Goal: Find contact information: Obtain details needed to contact an individual or organization

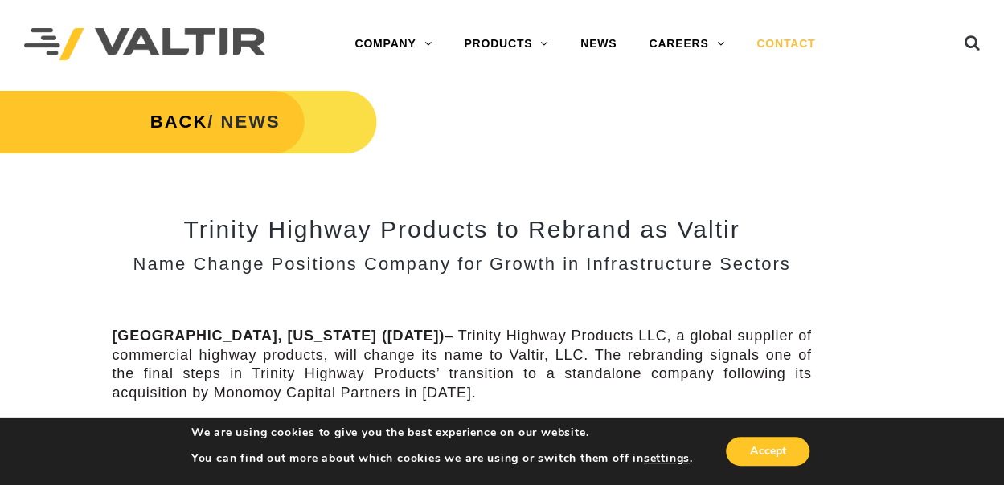
click at [791, 46] on link "CONTACT" at bounding box center [785, 44] width 91 height 32
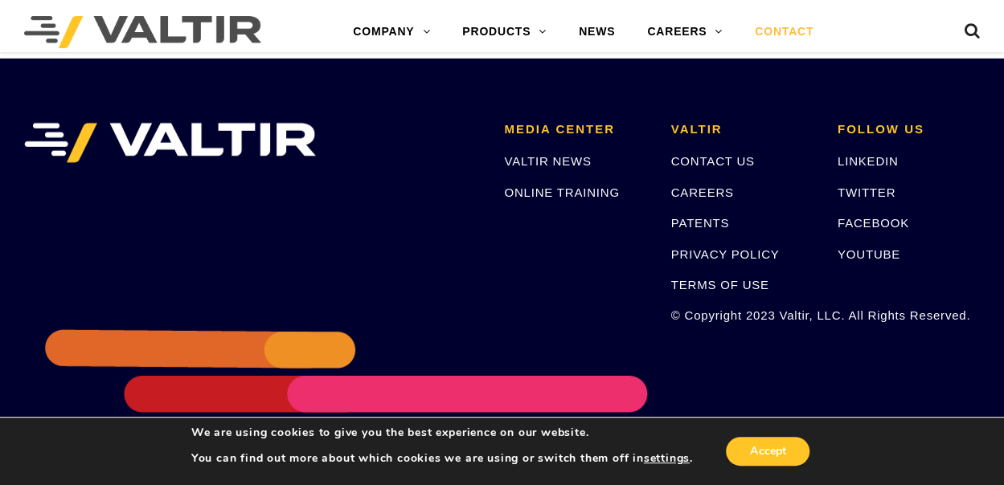
scroll to position [2279, 0]
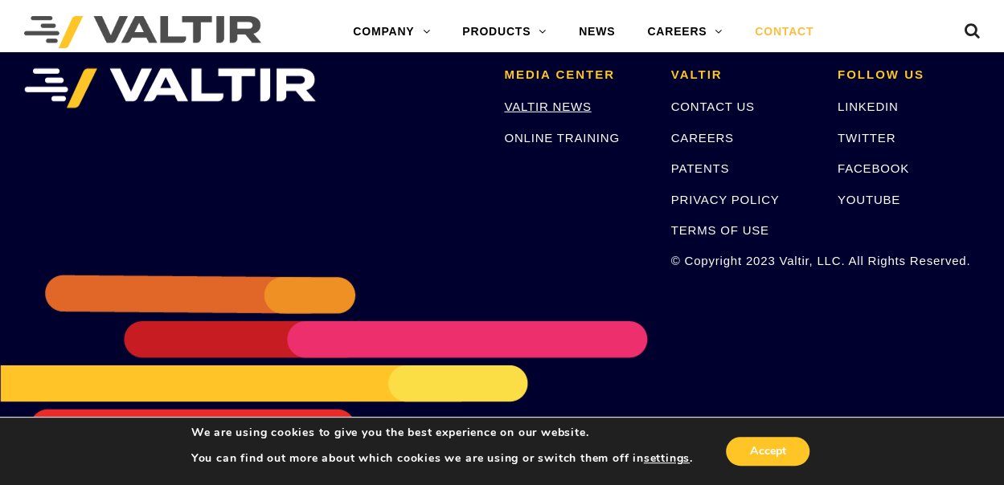
click at [567, 107] on link "VALTIR NEWS" at bounding box center [547, 107] width 87 height 14
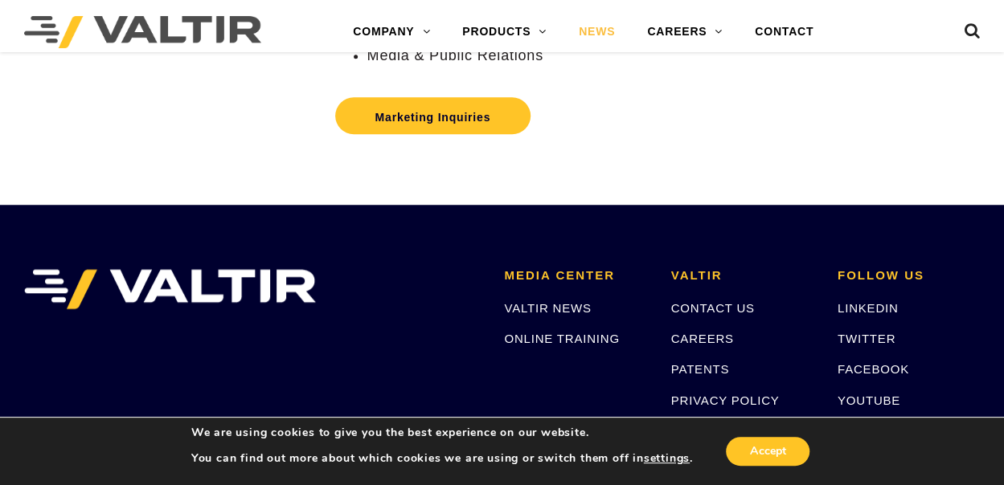
scroll to position [427, 0]
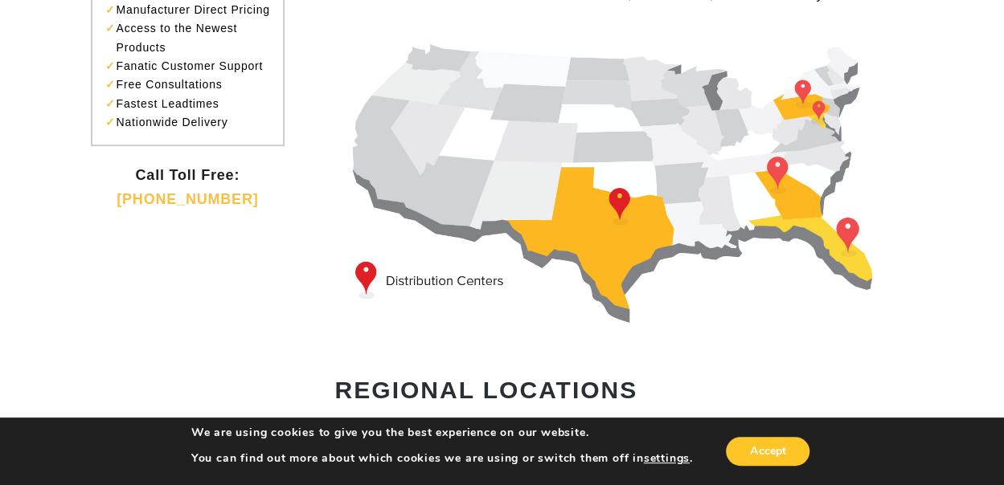
click at [850, 255] on img at bounding box center [629, 177] width 589 height 301
click at [846, 244] on img at bounding box center [629, 177] width 589 height 301
click at [418, 281] on img at bounding box center [629, 177] width 589 height 301
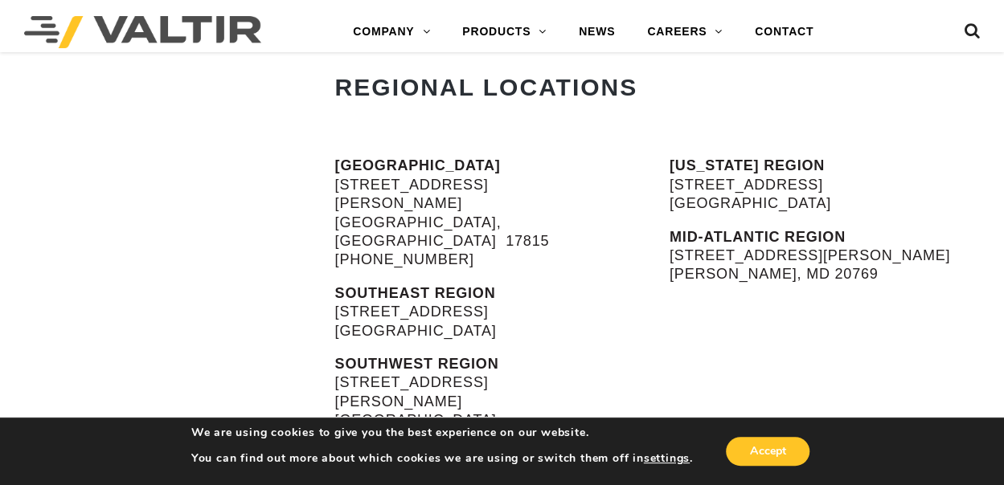
scroll to position [643, 0]
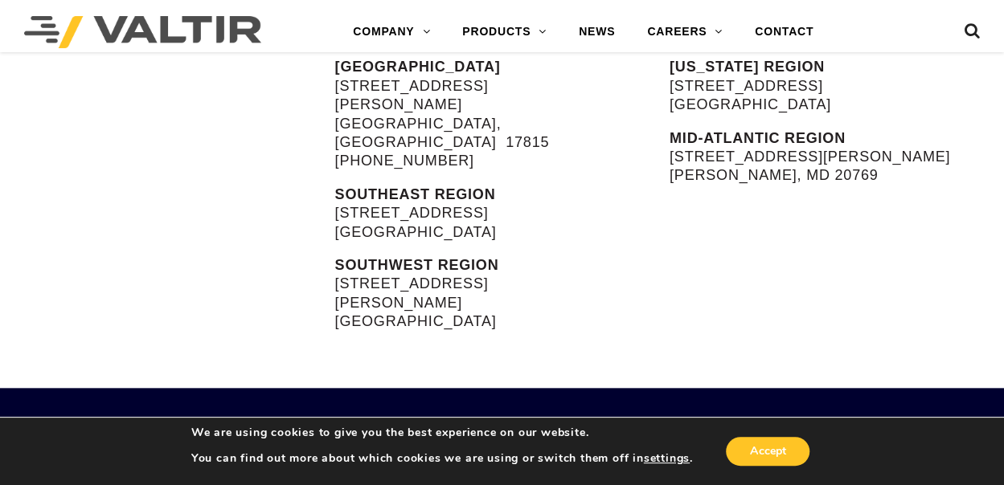
click at [718, 70] on strong "FLORIDA REGION" at bounding box center [747, 67] width 155 height 16
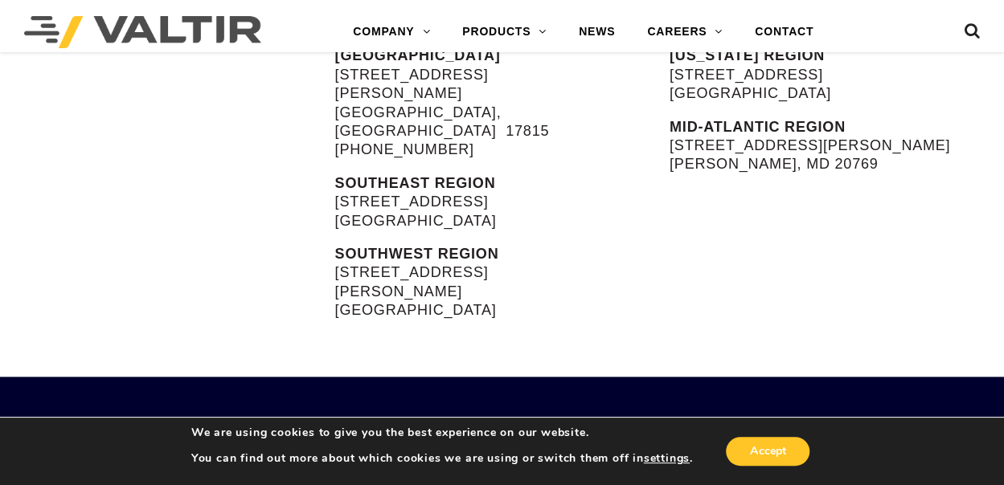
scroll to position [569, 0]
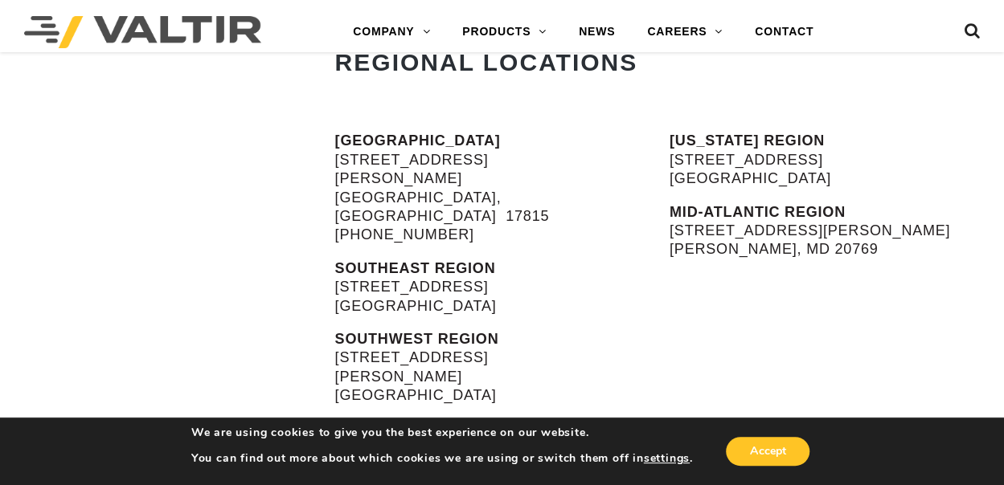
drag, startPoint x: 670, startPoint y: 145, endPoint x: 609, endPoint y: 356, distance: 220.0
click at [609, 356] on div "NORTH REGION 900 Patterson Drive Bloomsburg, PA 17815 (570) 380-2856 SOUTHEAST …" at bounding box center [502, 297] width 1004 height 330
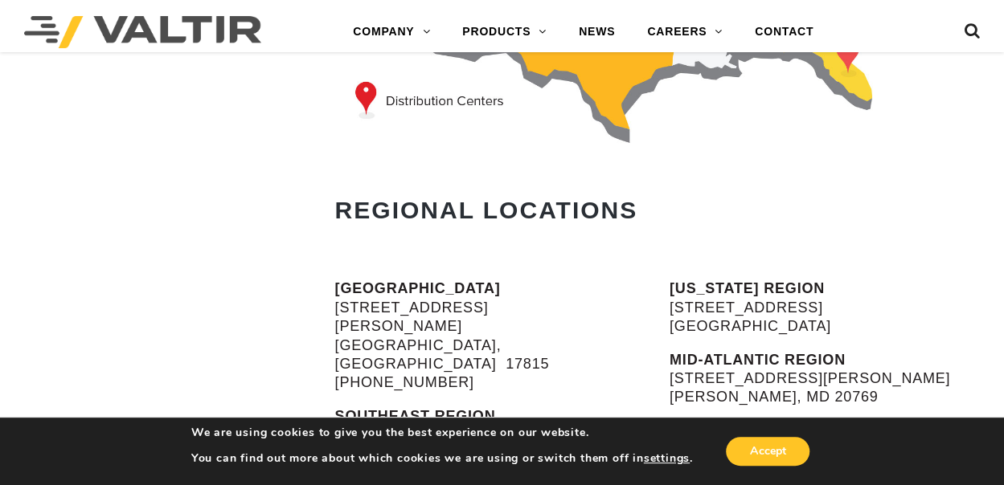
scroll to position [408, 0]
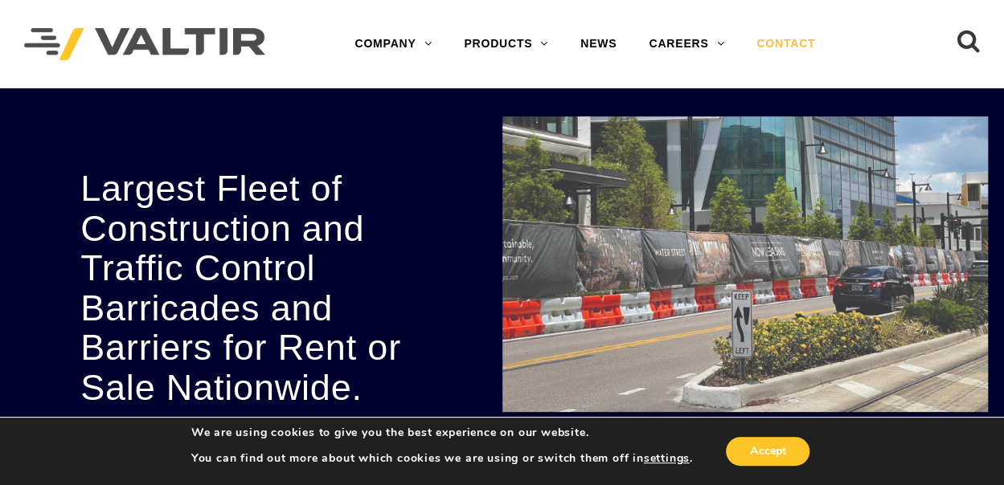
click at [779, 46] on link "CONTACT" at bounding box center [785, 44] width 91 height 32
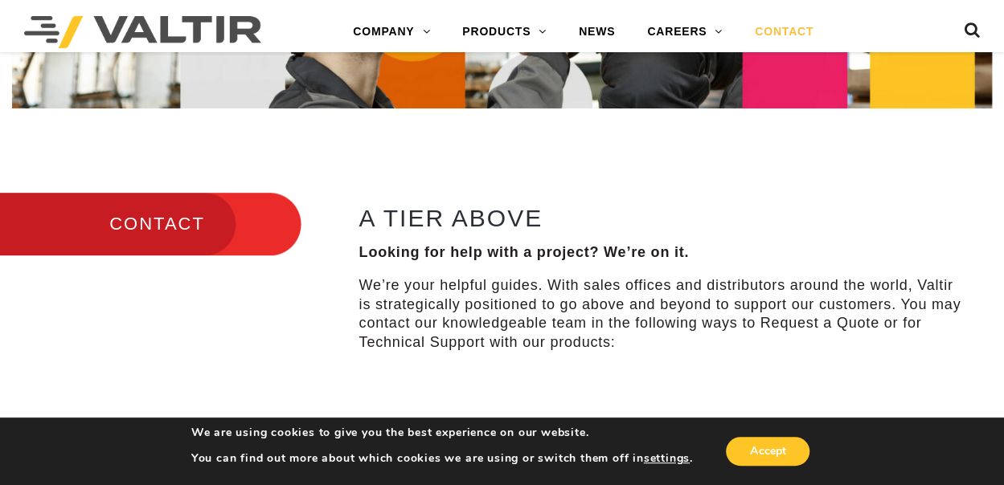
scroll to position [350, 0]
